Goal: Obtain resource: Obtain resource

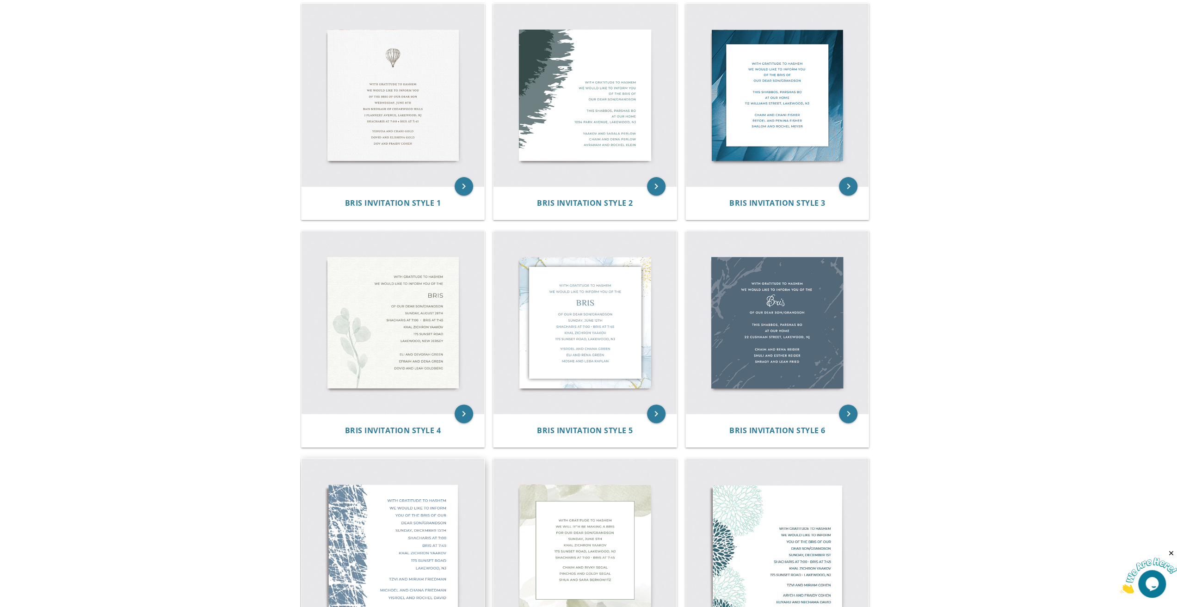
scroll to position [231, 0]
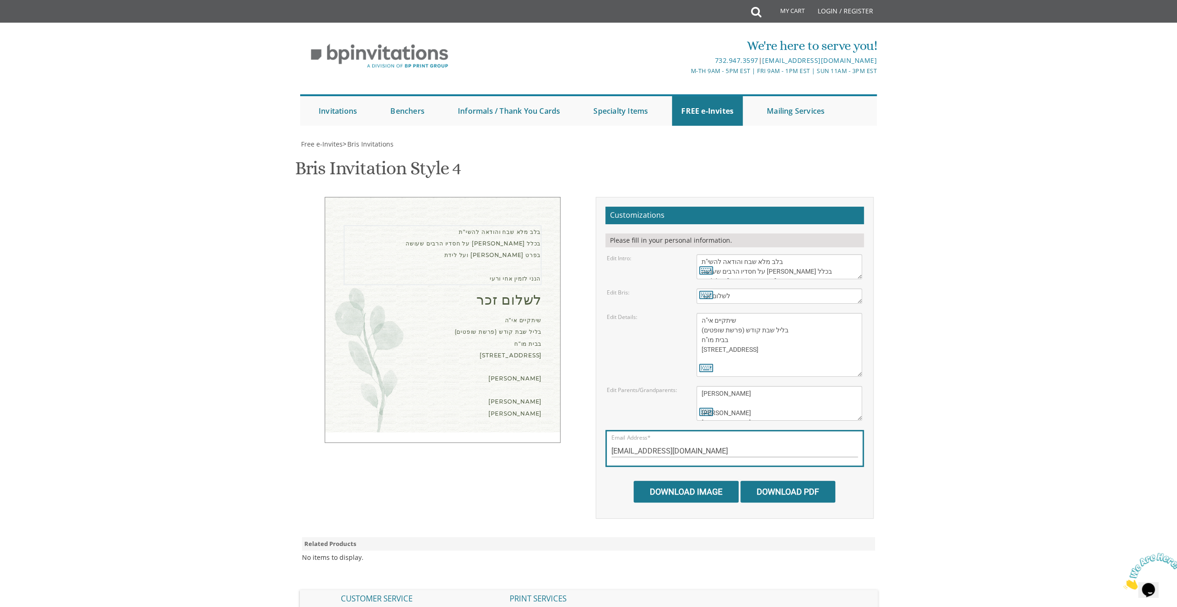
scroll to position [29, 0]
drag, startPoint x: 802, startPoint y: 264, endPoint x: 691, endPoint y: 268, distance: 111.5
click at [691, 268] on div "With gratitude to Hashem We would like to inform you of the" at bounding box center [778, 266] width 179 height 25
click at [702, 270] on icon at bounding box center [706, 270] width 14 height 13
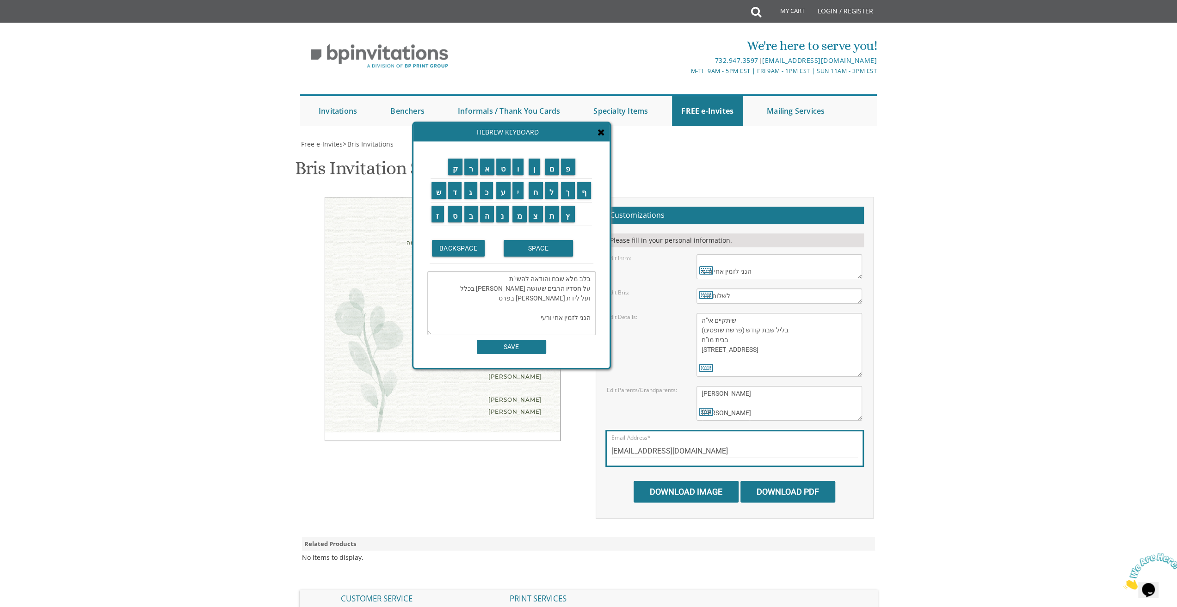
click at [519, 297] on textarea "בלב מלא שבח והודאה להשי"ת על חסדיו הרבים שעושה [PERSON_NAME] בכלל ועל לידת [PER…" at bounding box center [511, 303] width 168 height 64
click at [605, 140] on div "Hebrew Keyboard" at bounding box center [511, 132] width 196 height 18
click at [602, 133] on icon at bounding box center [600, 132] width 7 height 9
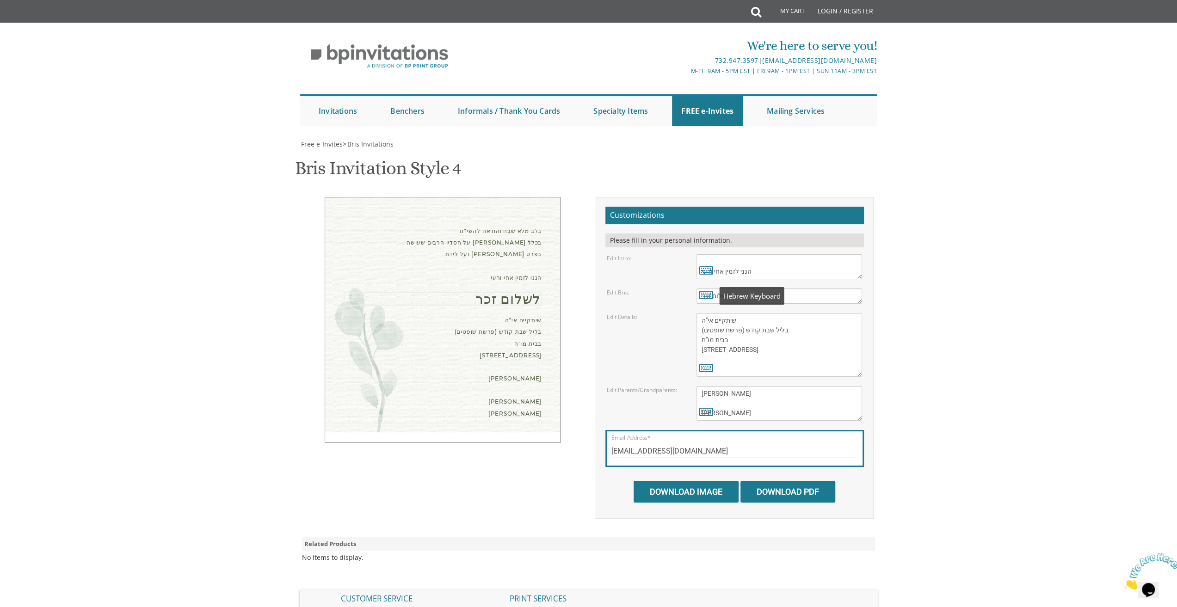
drag, startPoint x: 752, startPoint y: 298, endPoint x: 675, endPoint y: 295, distance: 77.3
click at [675, 295] on div "Edit Bris: Bris" at bounding box center [734, 295] width 269 height 15
click at [769, 348] on textarea "of our dear son/grandson [DATE] Shacharis at 7:00 • Bris at 7:45 [GEOGRAPHIC_DA…" at bounding box center [779, 345] width 166 height 64
click at [763, 409] on textarea "[PERSON_NAME] and [PERSON_NAME] Efraim and Dena Green [PERSON_NAME] and [PERSON…" at bounding box center [779, 403] width 166 height 35
